Goal: Task Accomplishment & Management: Complete application form

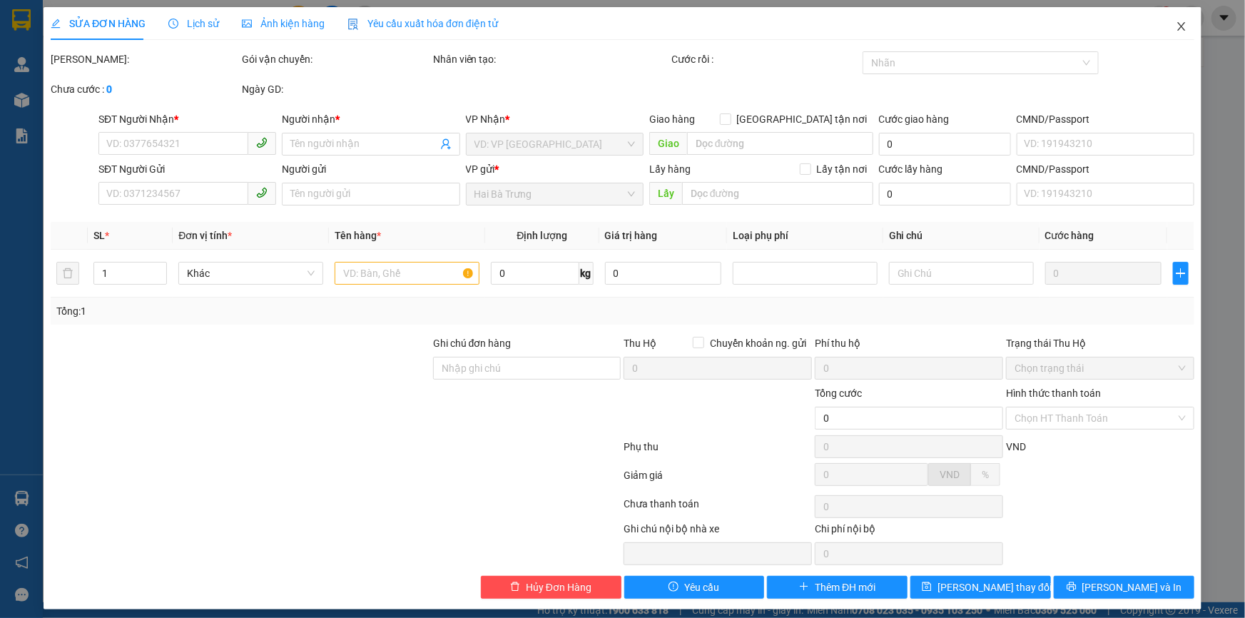
click at [1176, 26] on icon "close" at bounding box center [1181, 26] width 11 height 11
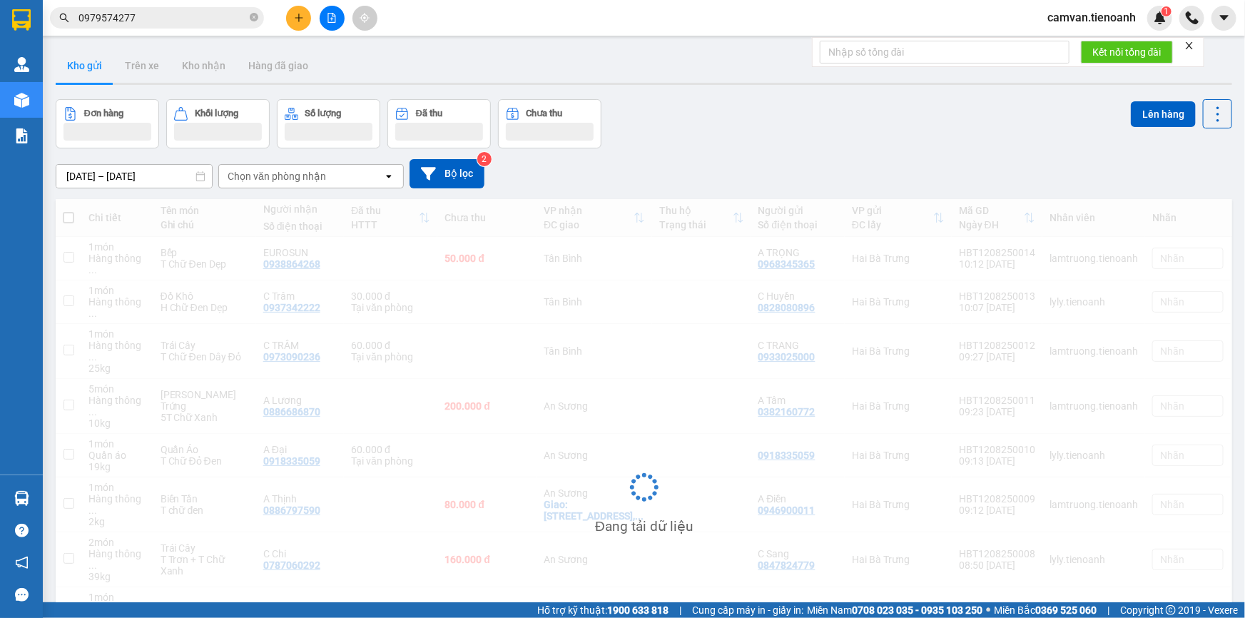
click at [168, 21] on input "0979574277" at bounding box center [163, 18] width 168 height 16
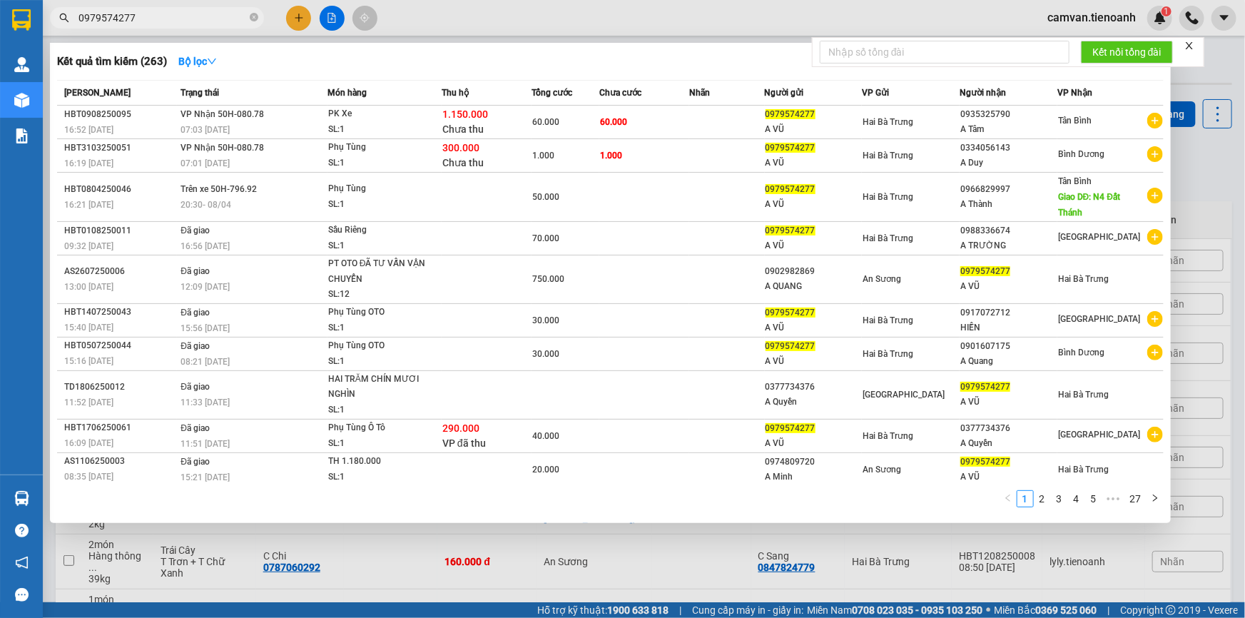
paste input "09510526"
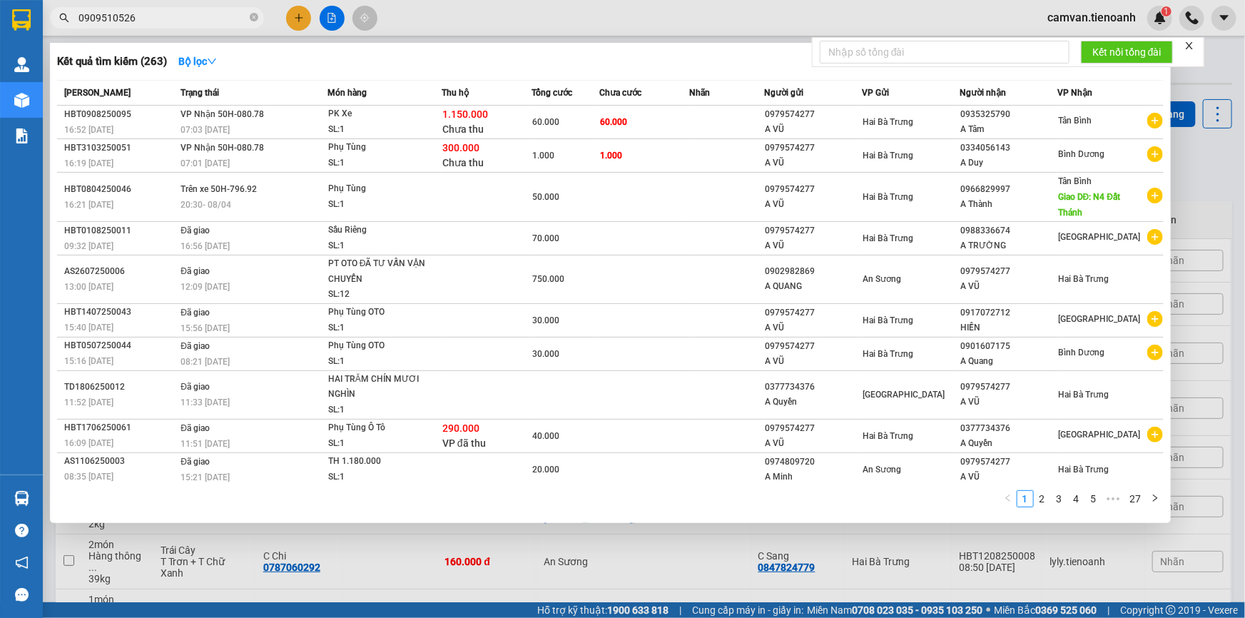
type input "0909510526"
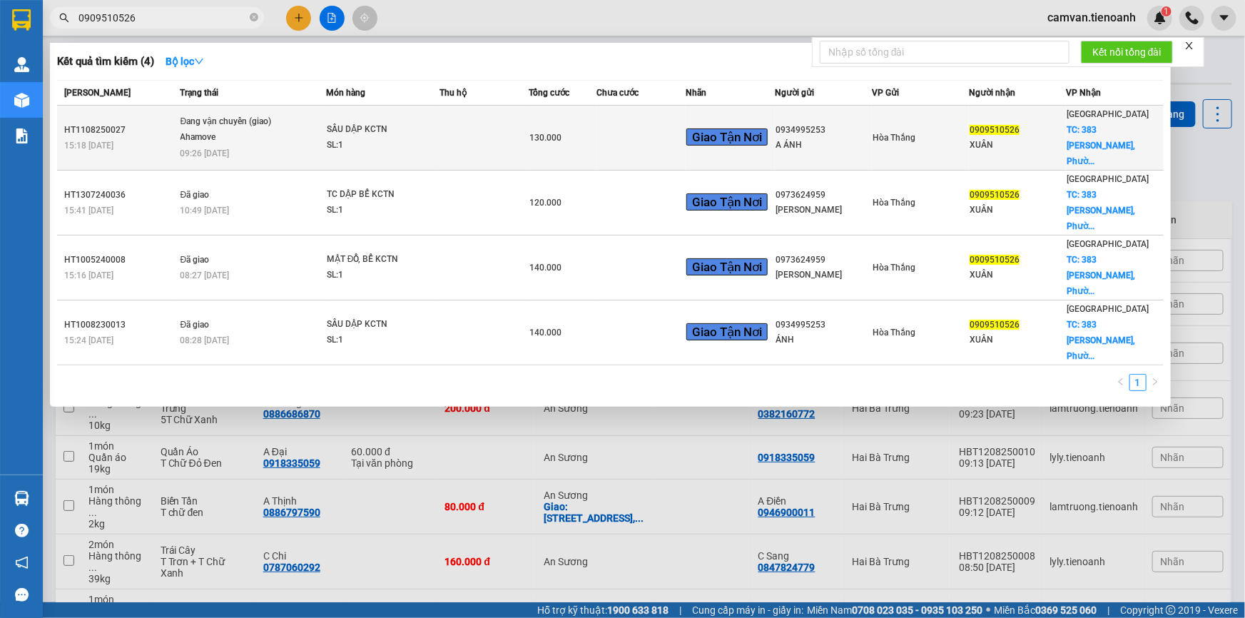
click at [514, 143] on td at bounding box center [485, 138] width 90 height 65
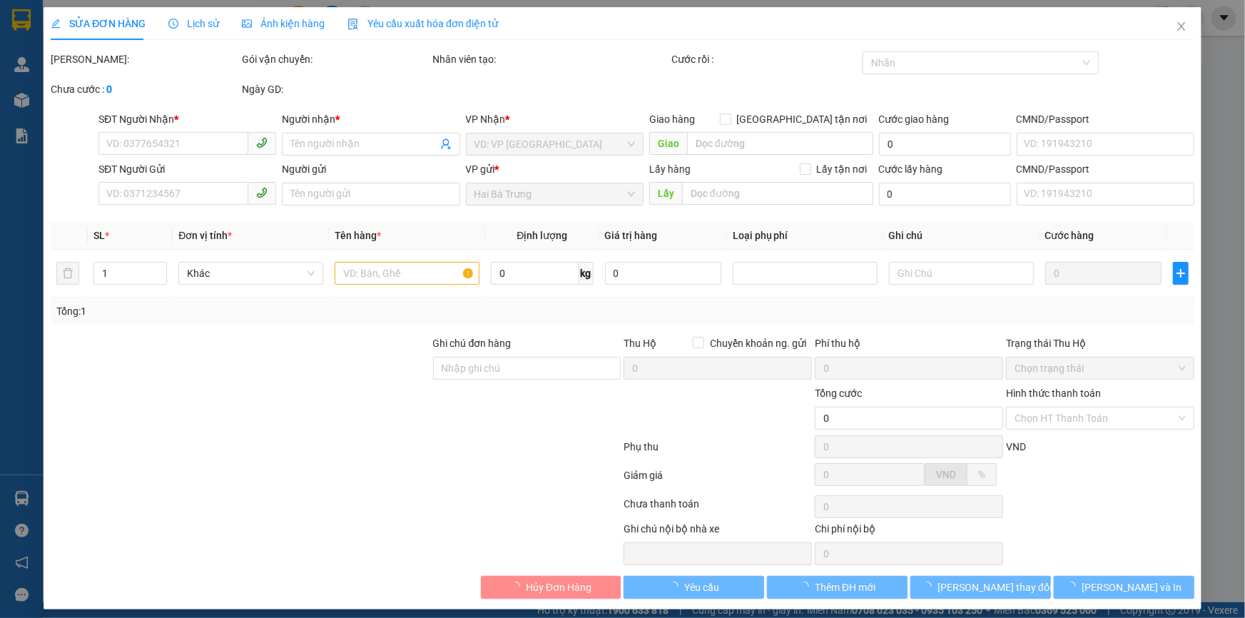
type input "0909510526"
type input "XUÂN"
checkbox input "true"
type input "[STREET_ADDRESS][PERSON_NAME]"
type input "0934995253"
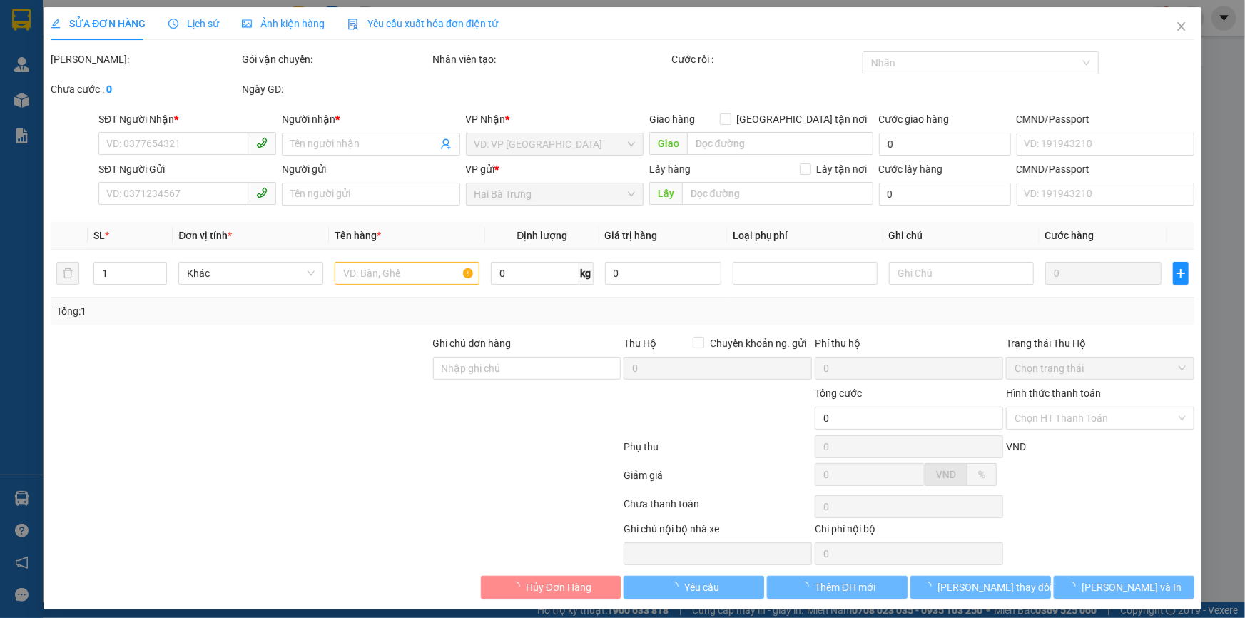
type input "A ÁNH"
type input "240475080"
type input "130.000"
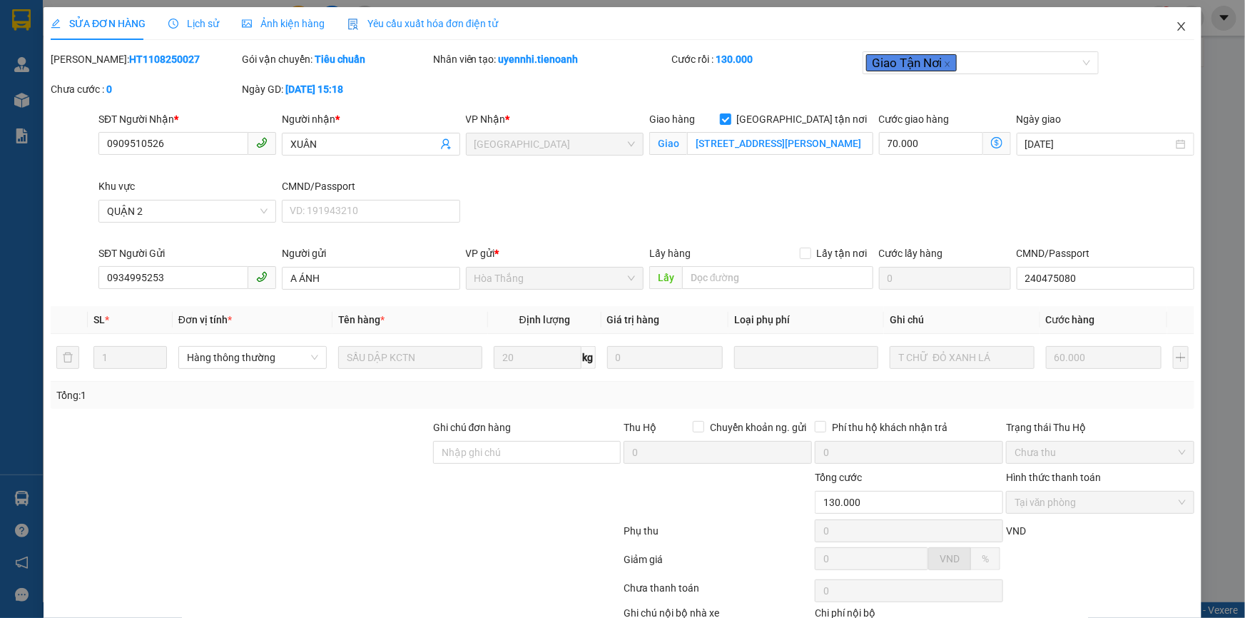
click at [1176, 31] on icon "close" at bounding box center [1181, 26] width 11 height 11
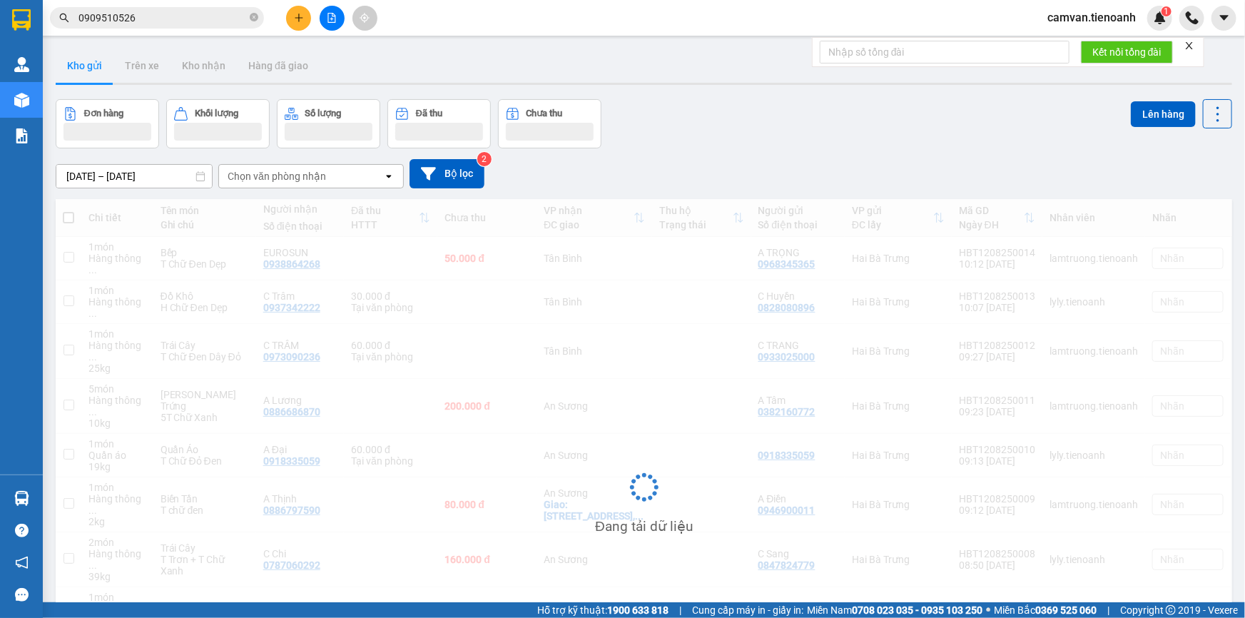
click at [200, 17] on input "0909510526" at bounding box center [163, 18] width 168 height 16
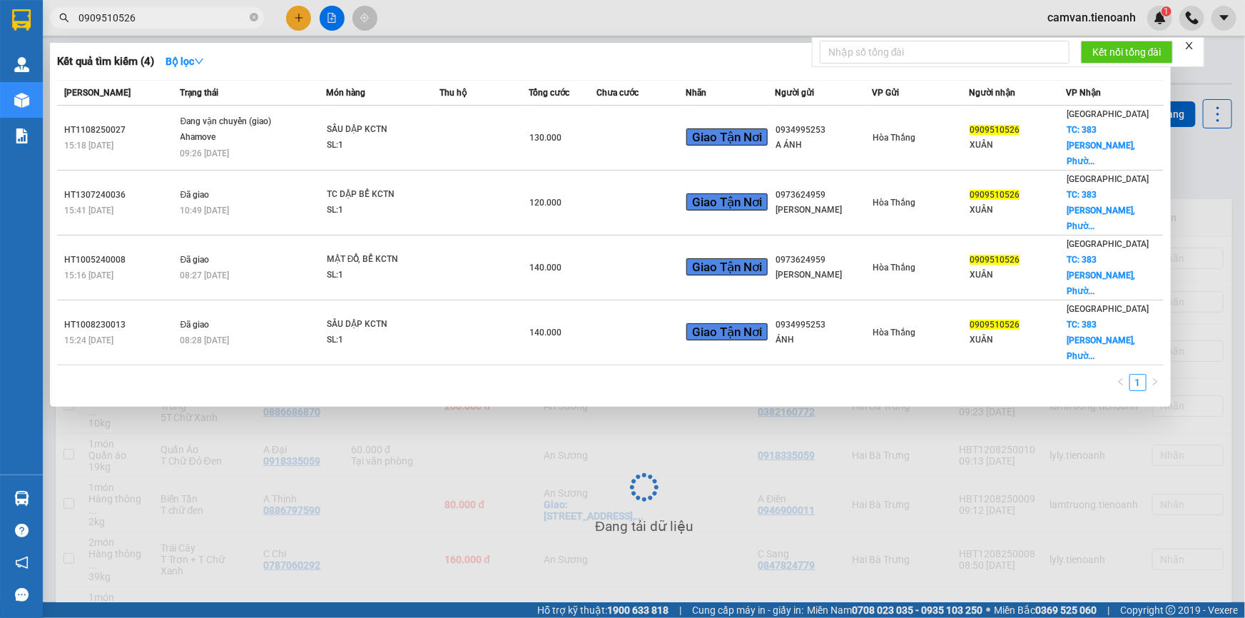
click at [200, 17] on input "0909510526" at bounding box center [163, 18] width 168 height 16
paste input "61718047"
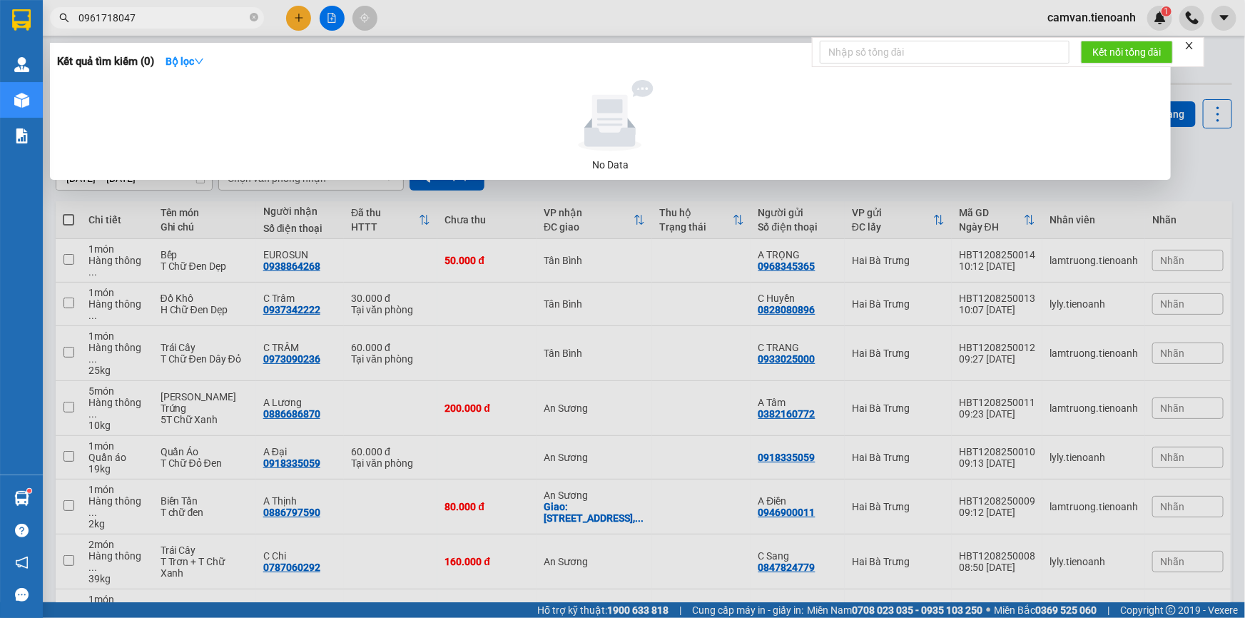
click at [193, 25] on input "0961718047" at bounding box center [163, 18] width 168 height 16
click at [193, 14] on input "0961718047" at bounding box center [163, 18] width 168 height 16
paste input "0979225988"
click at [200, 3] on div at bounding box center [622, 309] width 1245 height 618
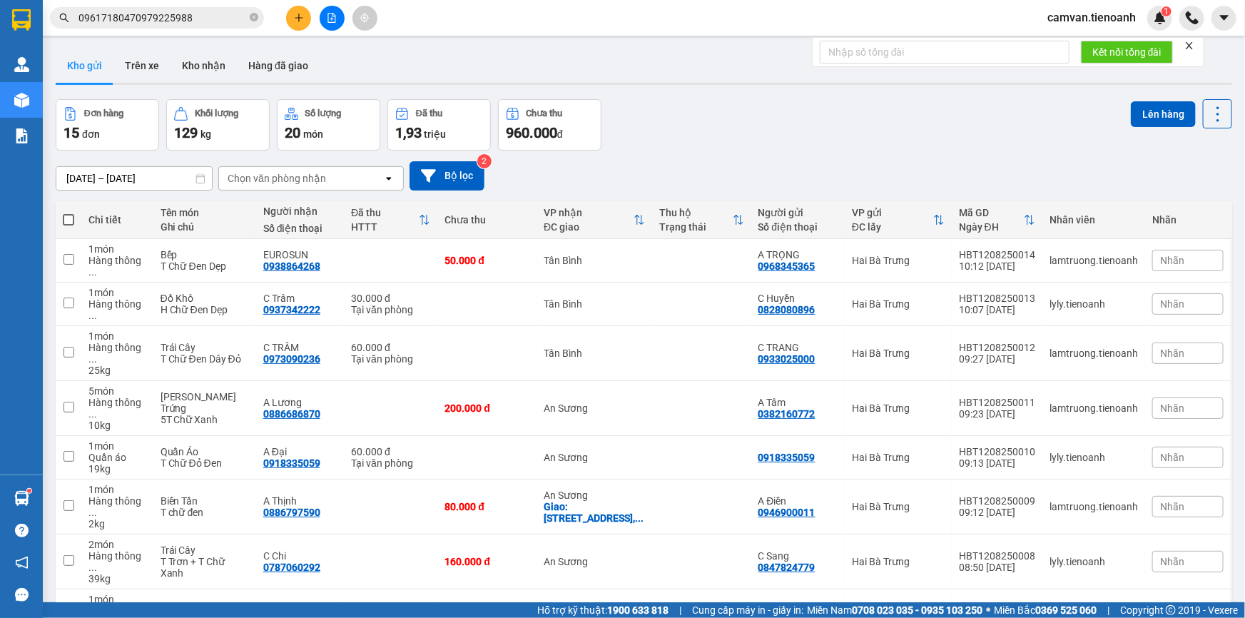
click at [201, 21] on input "09617180470979225988" at bounding box center [163, 18] width 168 height 16
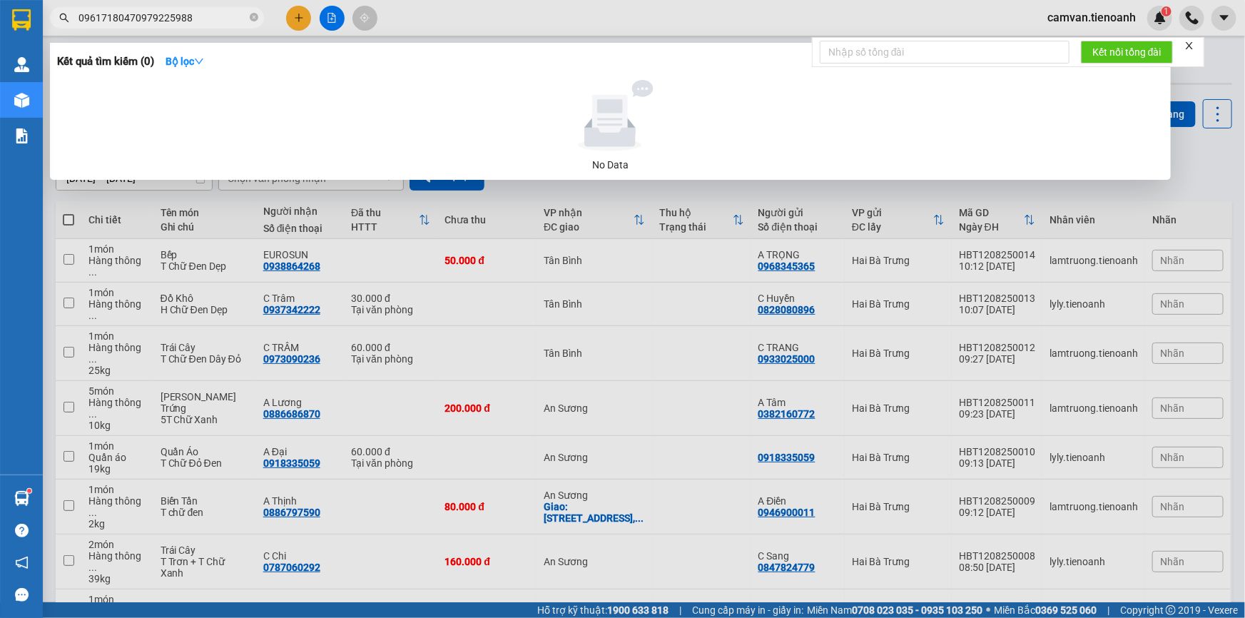
click at [201, 21] on input "09617180470979225988" at bounding box center [163, 18] width 168 height 16
paste input "text"
click at [201, 21] on input "0979225988" at bounding box center [163, 18] width 168 height 16
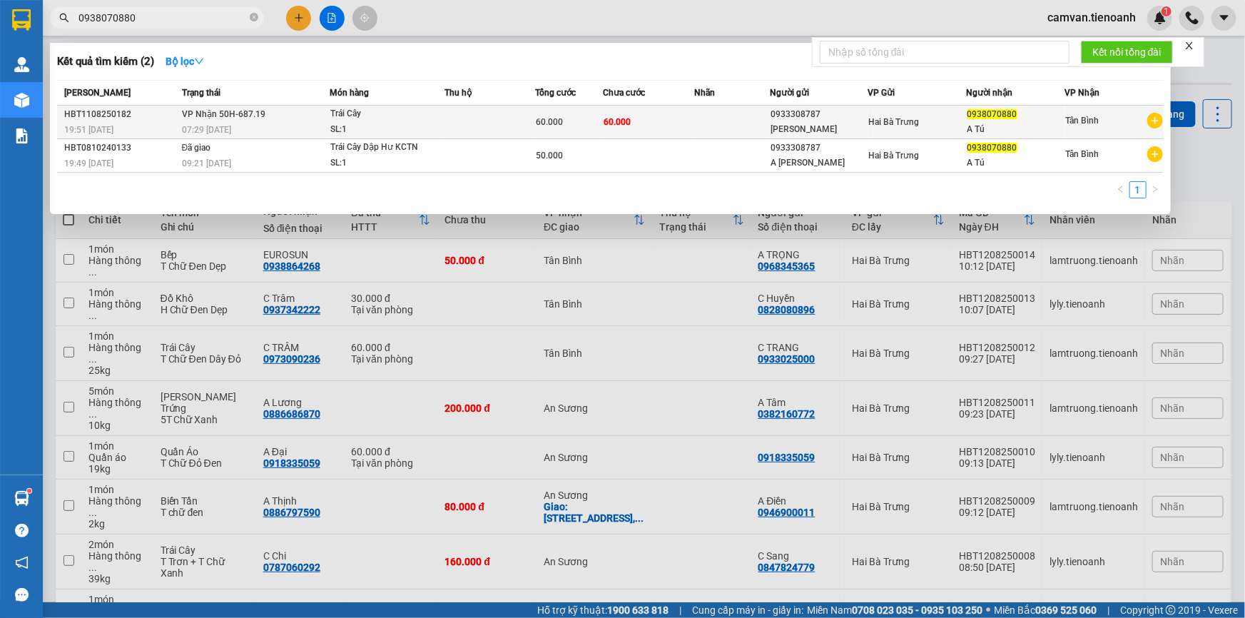
type input "0938070880"
click at [542, 131] on td "60.000" at bounding box center [569, 123] width 68 height 34
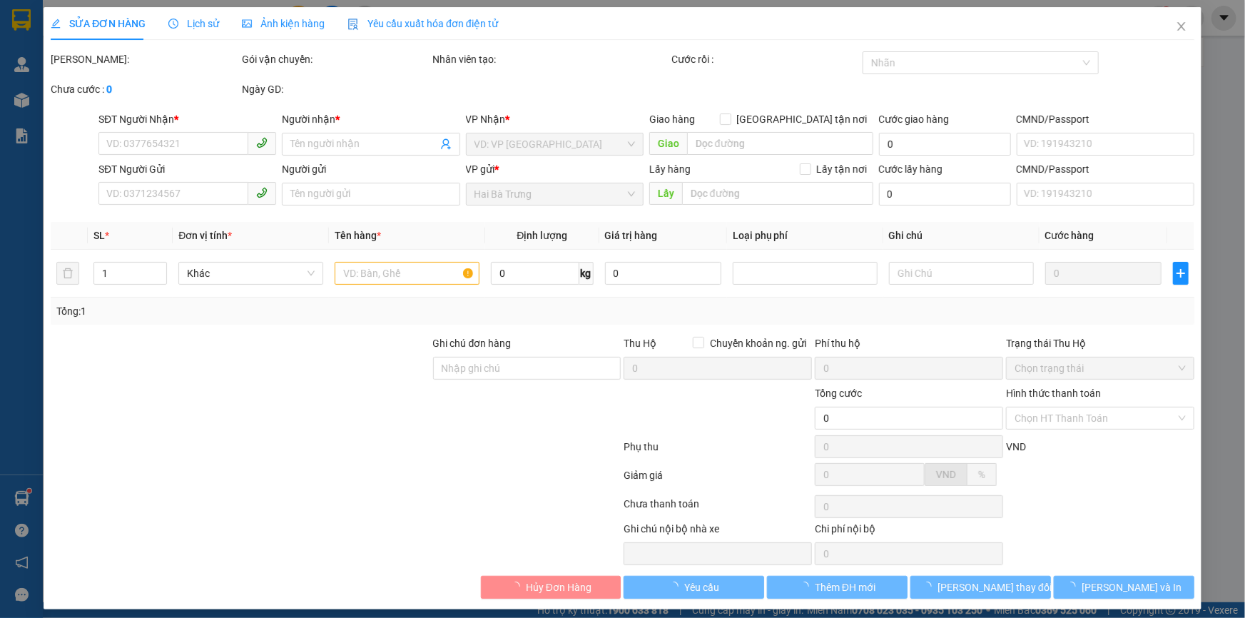
type input "0938070880"
type input "A Tú"
type input "0933308787"
type input "[PERSON_NAME]"
type input "60.000"
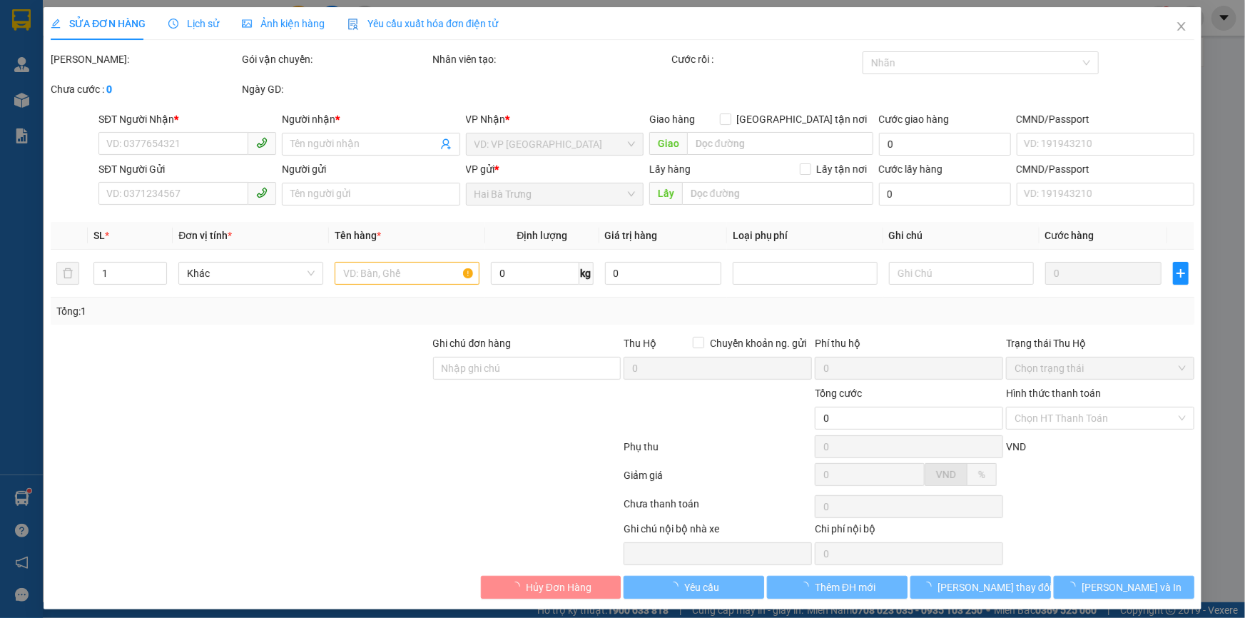
type input "60.000"
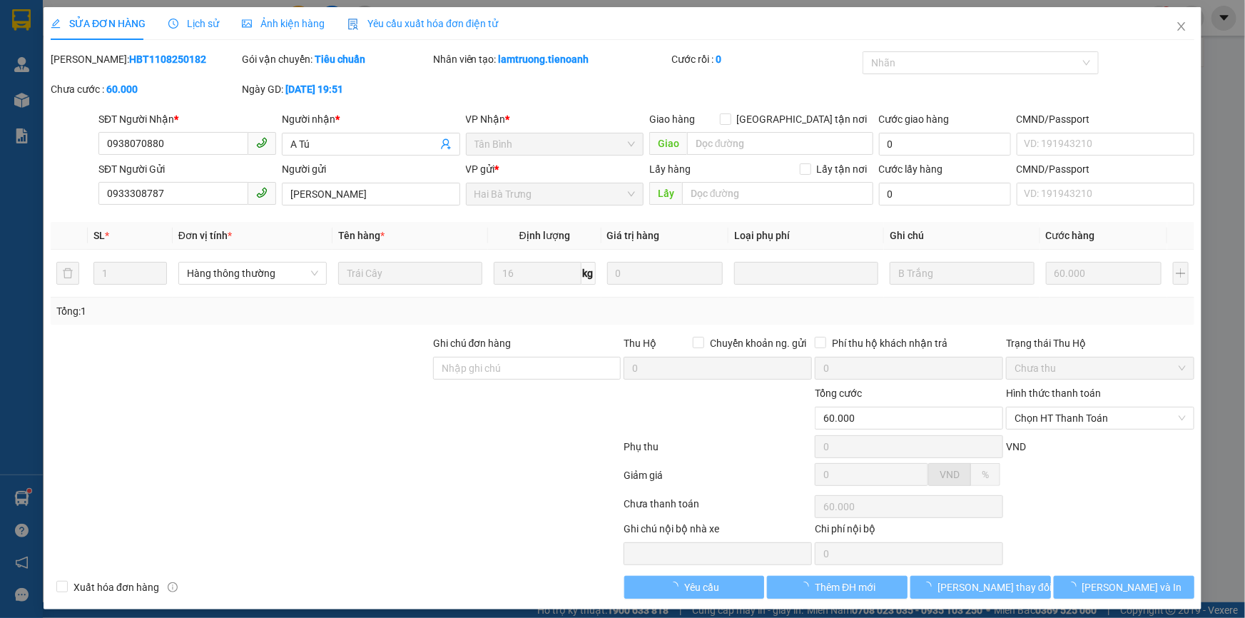
click at [208, 22] on span "Lịch sử" at bounding box center [193, 23] width 51 height 11
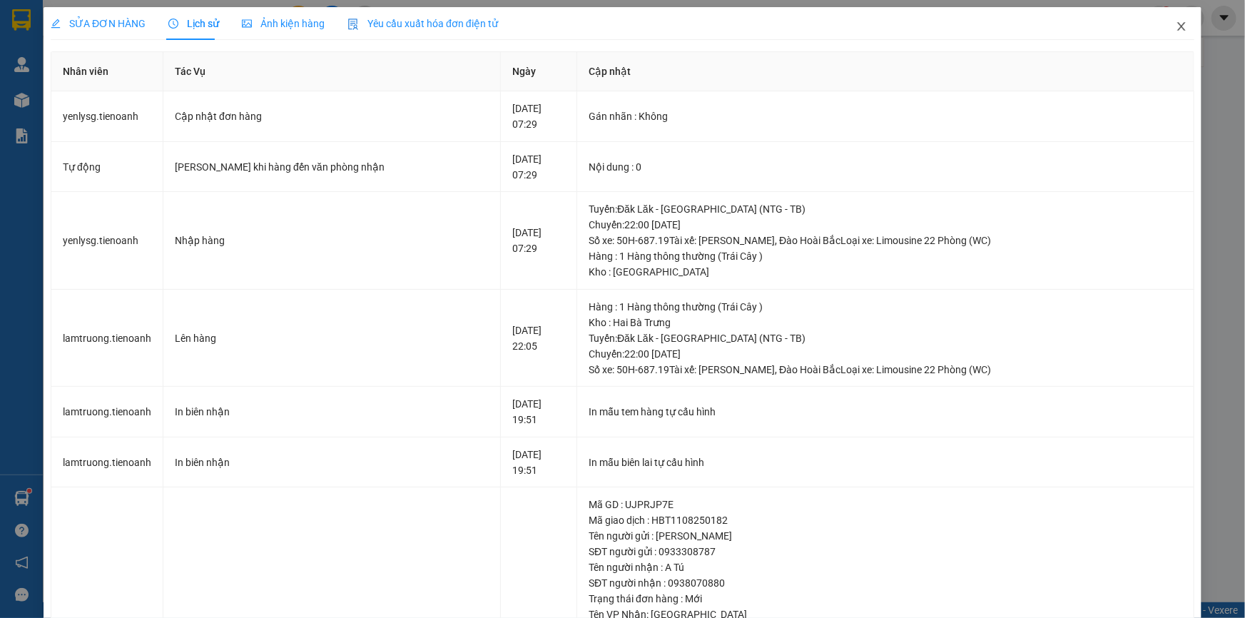
click at [1170, 21] on span "Close" at bounding box center [1182, 27] width 40 height 40
click at [1162, 31] on div "Kết quả tìm kiếm ( 2 ) Bộ lọc Mã ĐH Trạng thái Món hàng Thu hộ Tổng cước Chưa c…" at bounding box center [622, 18] width 1245 height 36
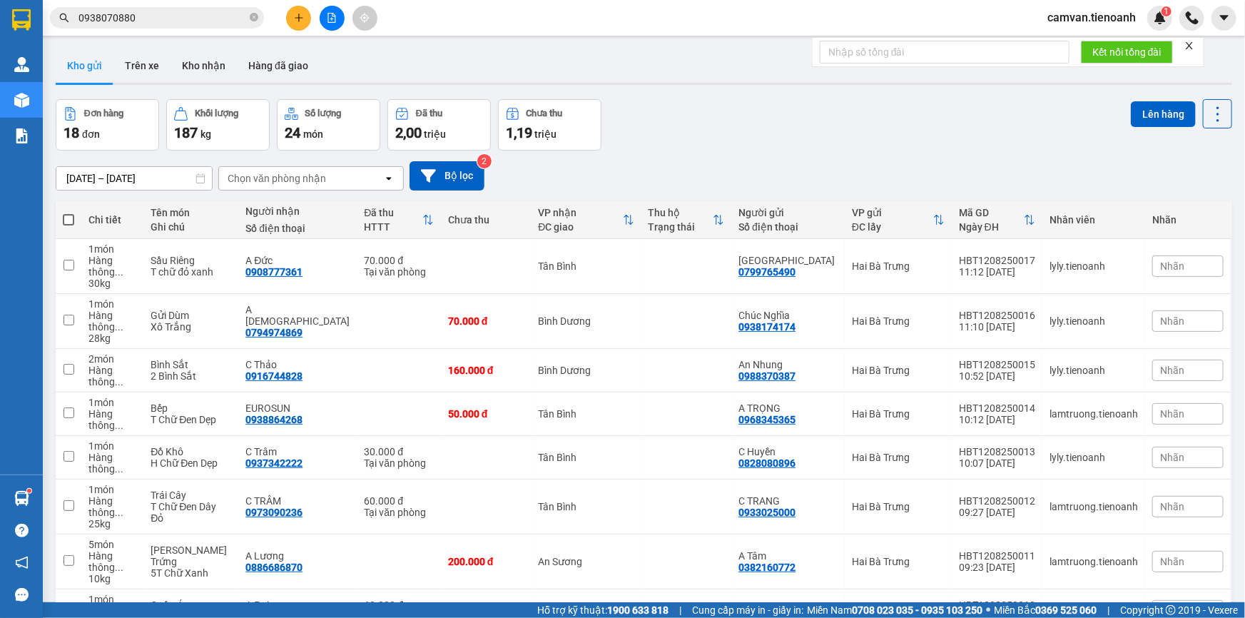
click at [129, 21] on input "0938070880" at bounding box center [163, 18] width 168 height 16
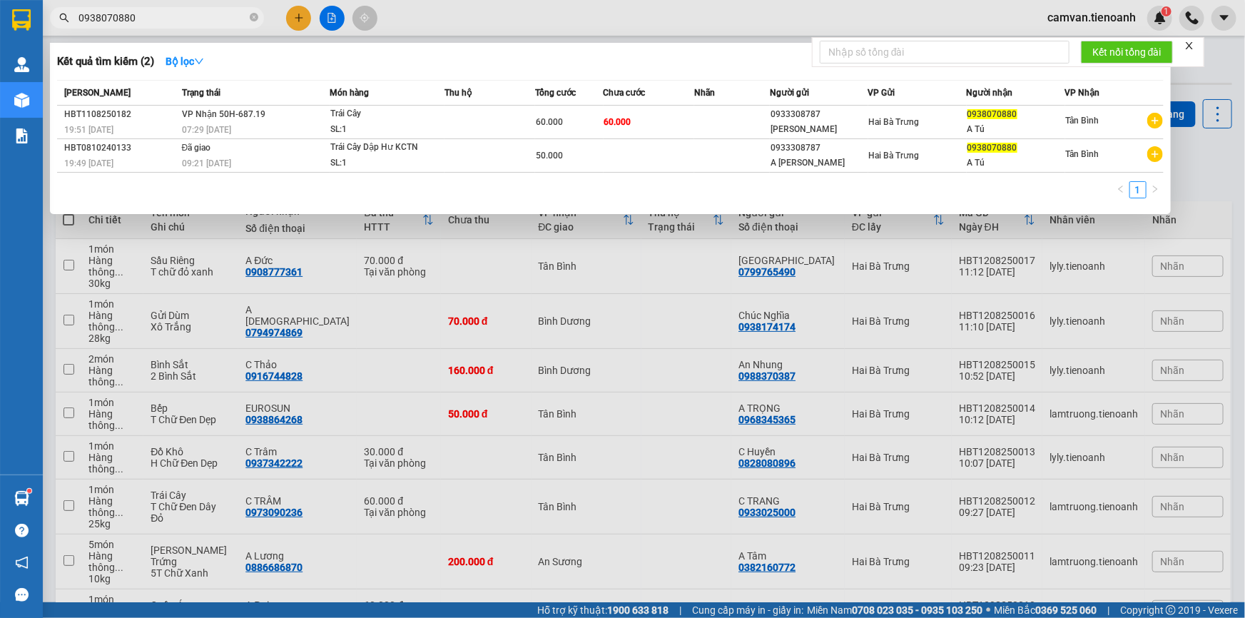
paste input "5976859"
click at [129, 21] on input "0938070880" at bounding box center [163, 18] width 168 height 16
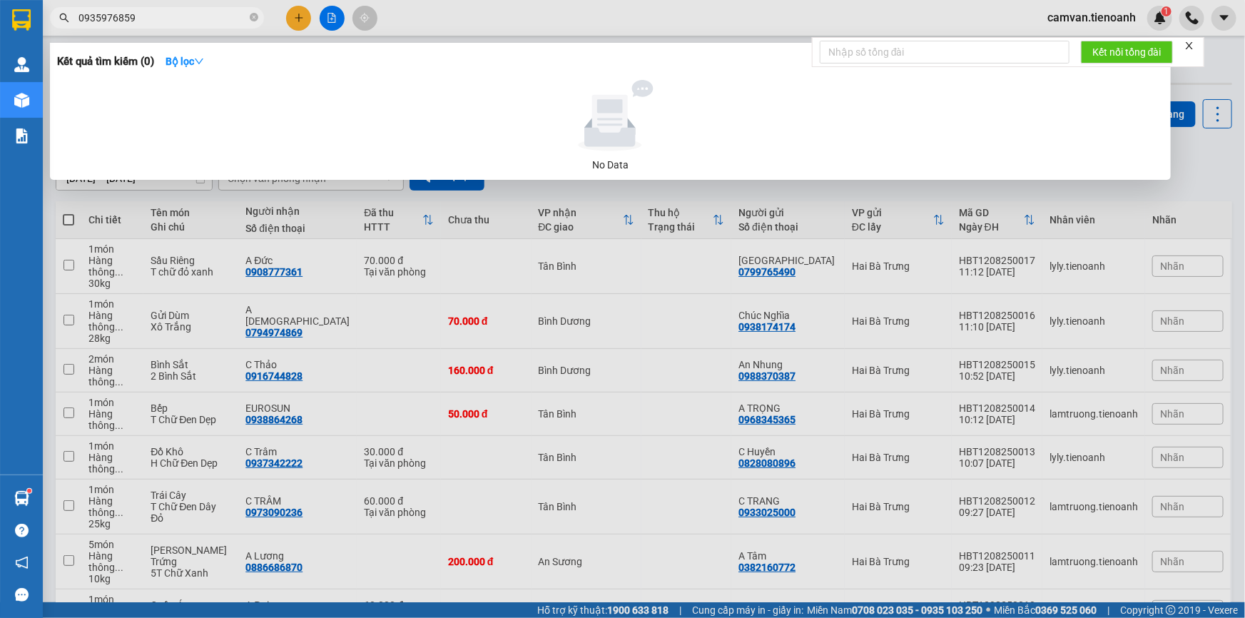
click at [134, 14] on input "0935976859" at bounding box center [163, 18] width 168 height 16
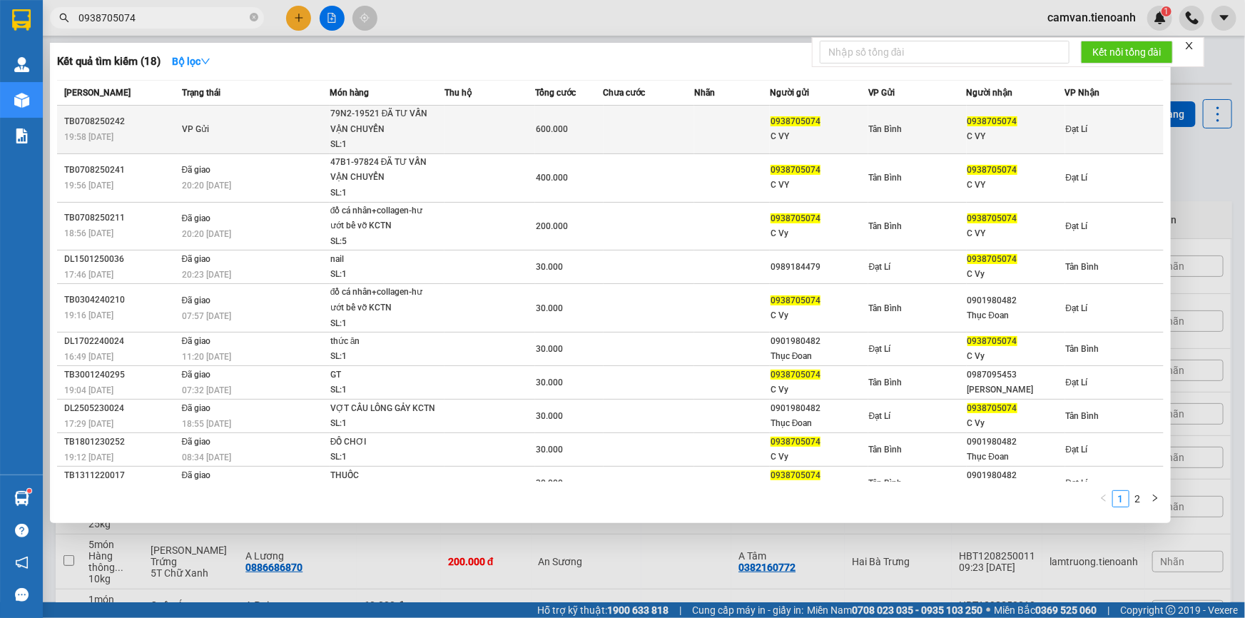
type input "0938705074"
click at [711, 145] on td at bounding box center [732, 130] width 76 height 49
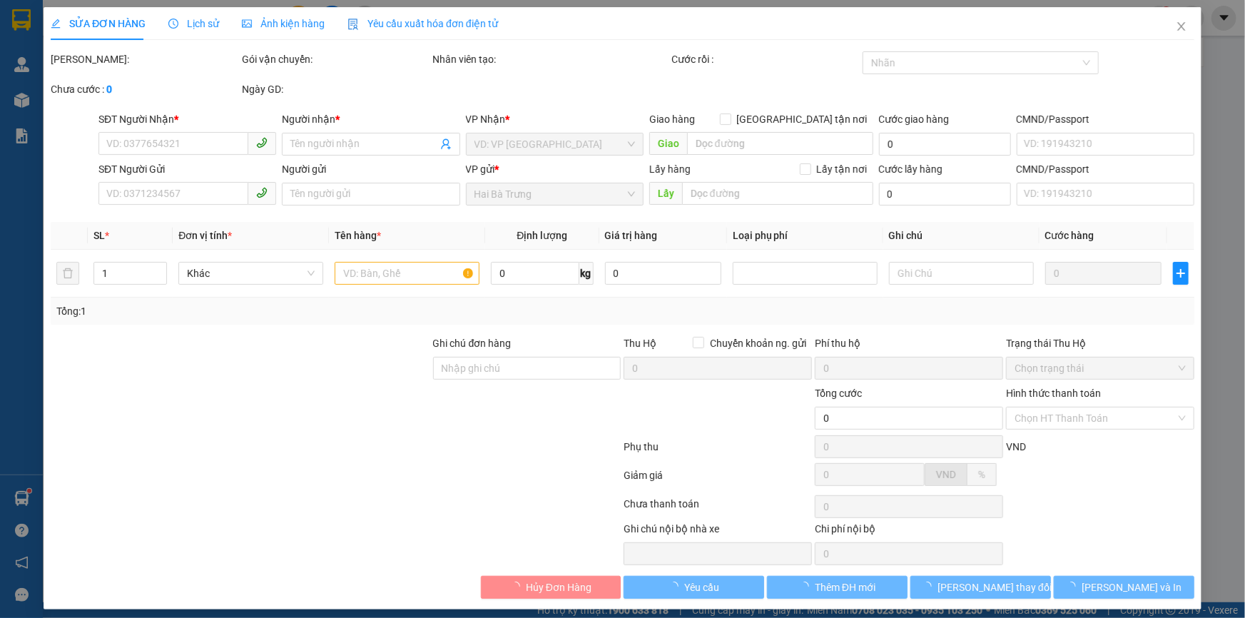
type input "0938705074"
type input "C VY"
type input "0938705074"
type input "C VY"
type input "06630002367"
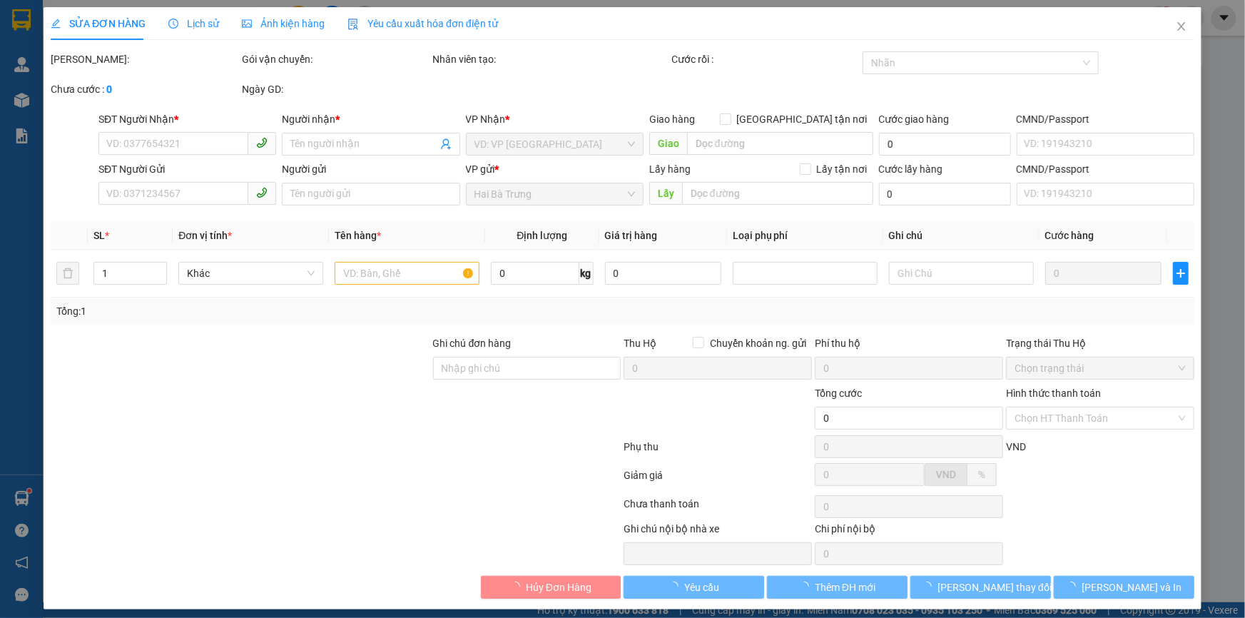
type input "600.000"
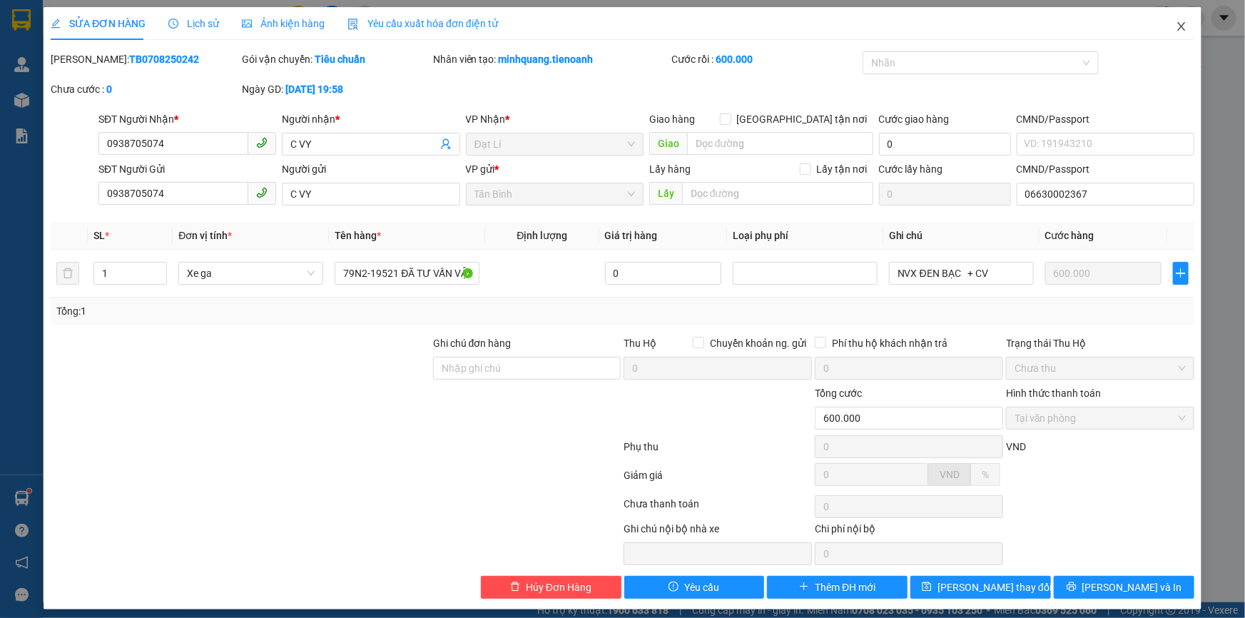
click at [1176, 29] on icon "close" at bounding box center [1181, 26] width 11 height 11
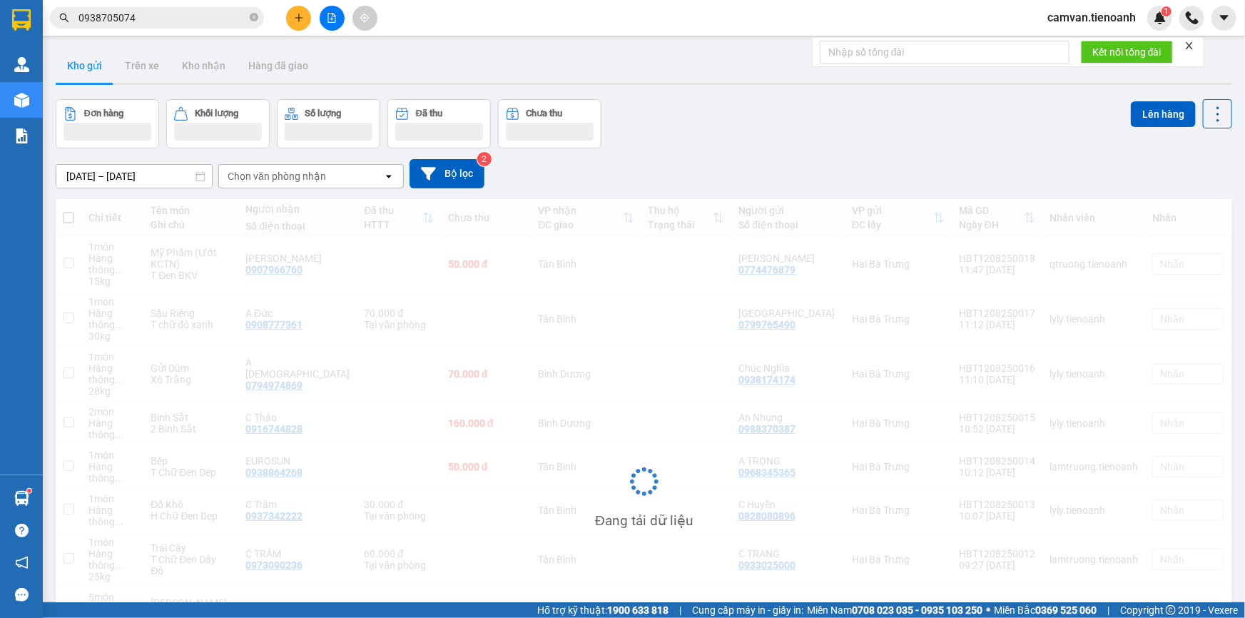
click at [181, 24] on input "0938705074" at bounding box center [163, 18] width 168 height 16
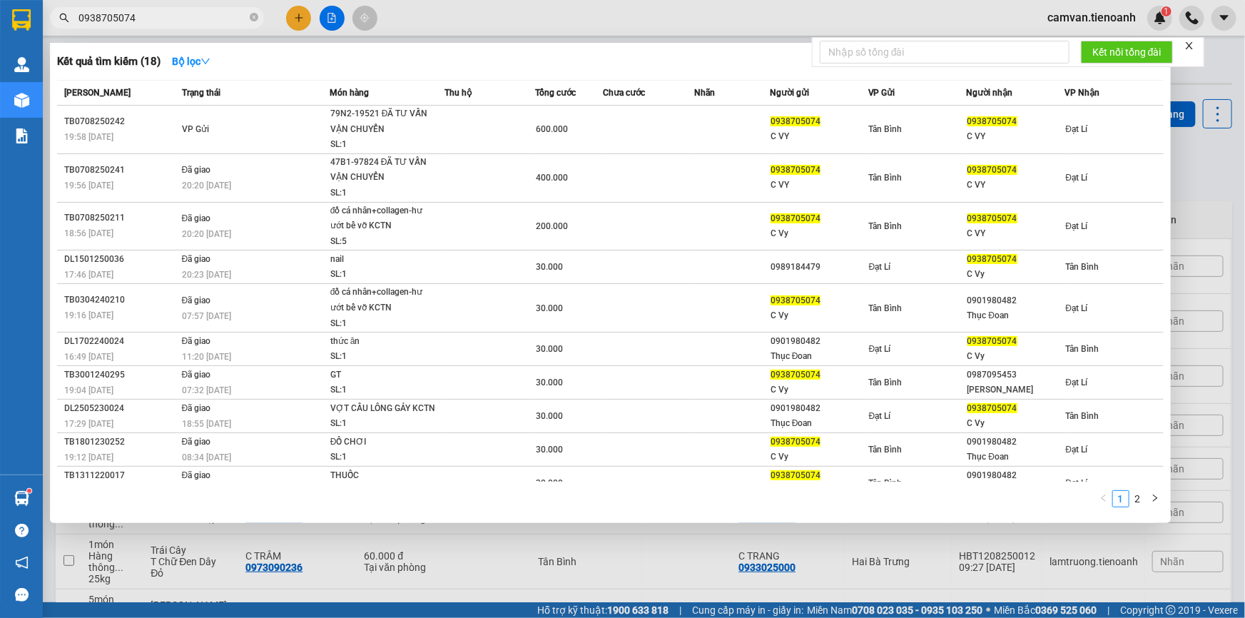
paste input "4108639"
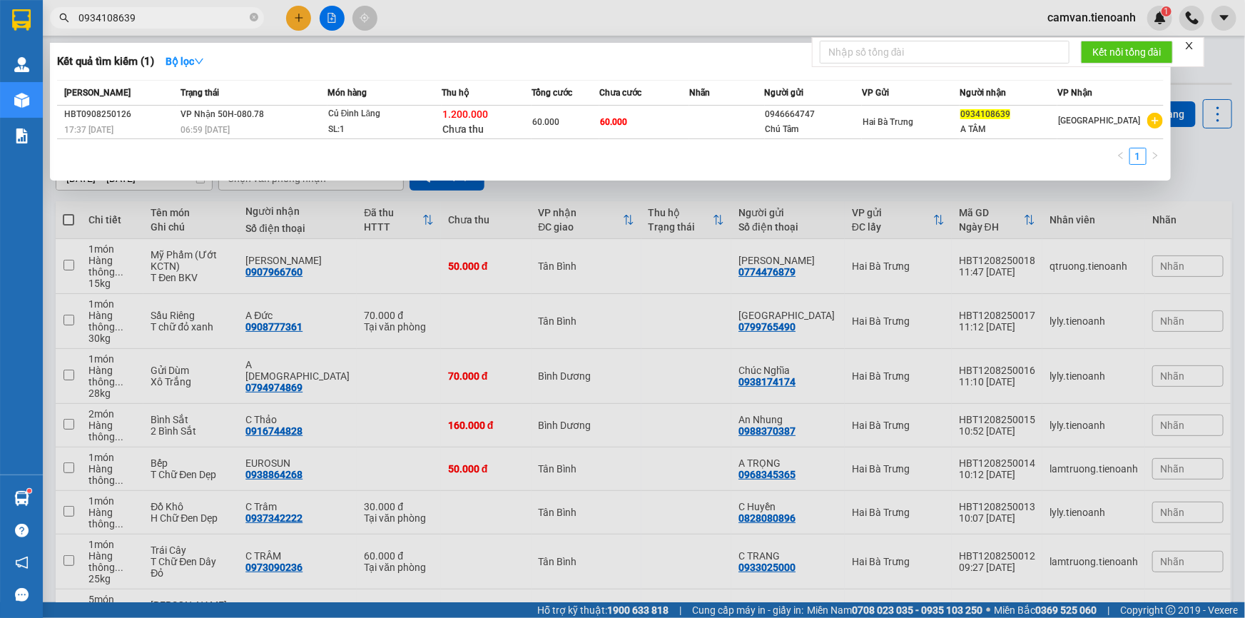
click at [176, 16] on input "0934108639" at bounding box center [163, 18] width 168 height 16
paste input "392424431"
type input "0392424431"
